Goal: Navigation & Orientation: Understand site structure

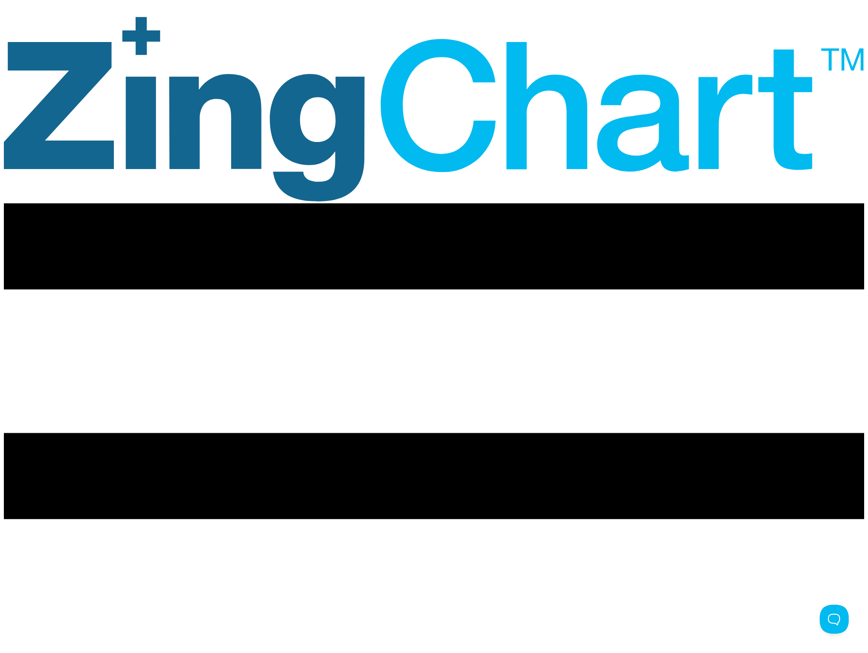
scroll to position [6, 0]
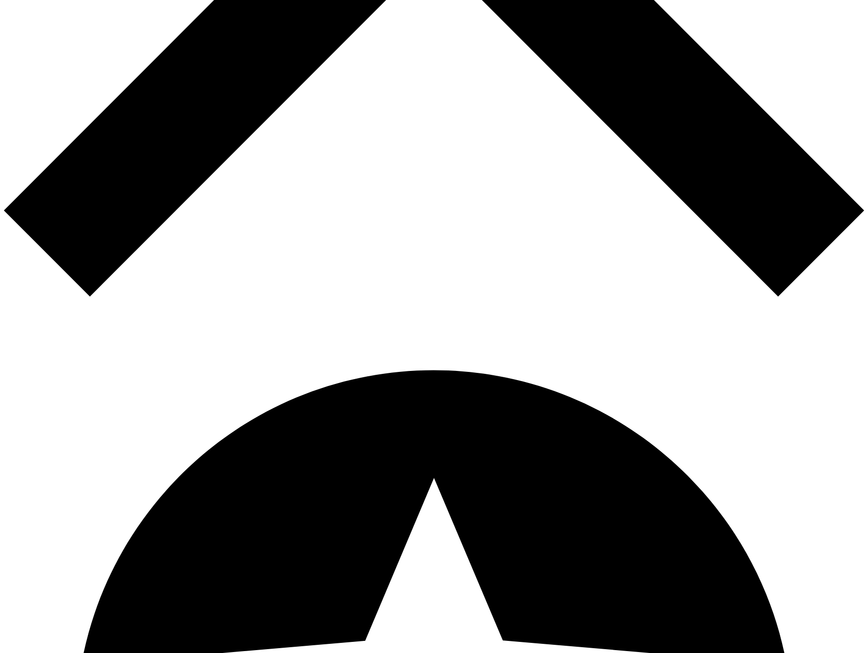
scroll to position [1505, 0]
